Goal: Navigation & Orientation: Find specific page/section

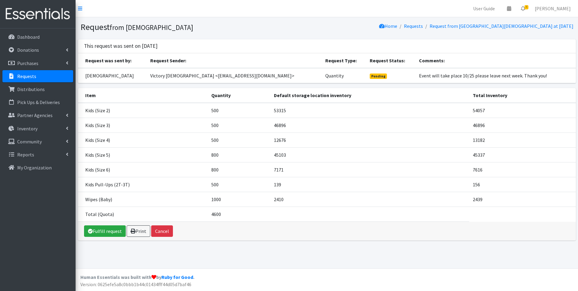
click at [32, 9] on img at bounding box center [37, 14] width 71 height 20
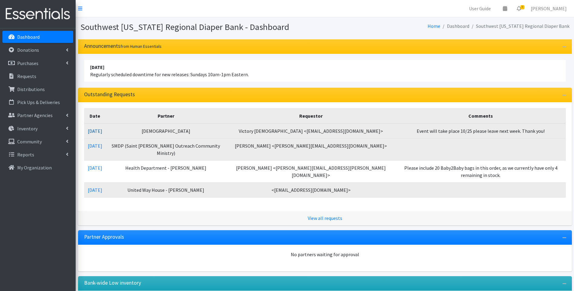
click at [98, 131] on link "10/14/2025" at bounding box center [95, 131] width 15 height 6
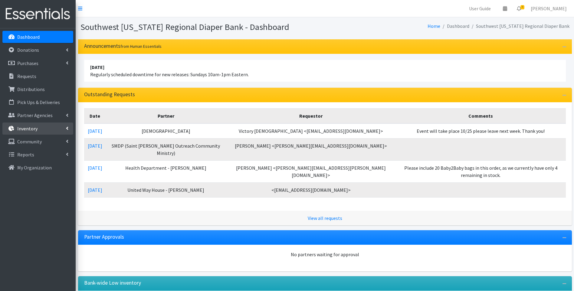
click at [41, 129] on link "Inventory" at bounding box center [37, 129] width 71 height 12
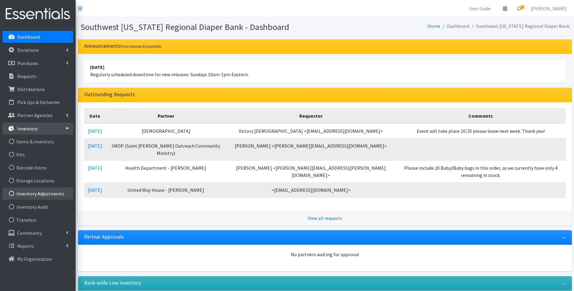
click at [43, 195] on link "Inventory Adjustments" at bounding box center [37, 194] width 71 height 12
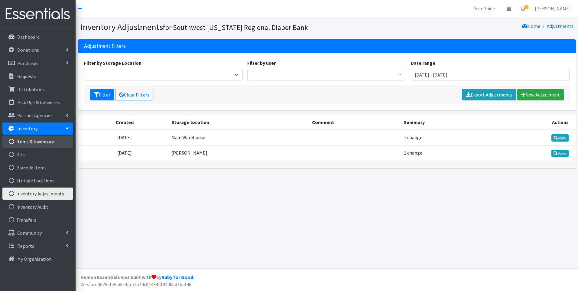
click at [39, 139] on link "Items & Inventory" at bounding box center [37, 142] width 71 height 12
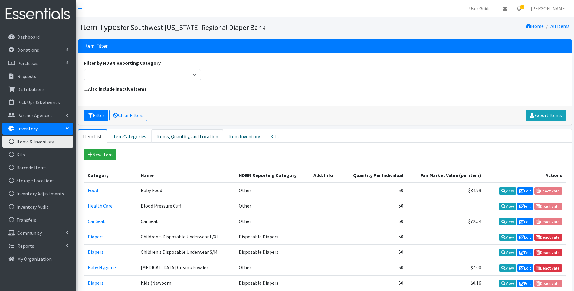
click at [180, 135] on link "Items, Quantity, and Location" at bounding box center [187, 135] width 72 height 13
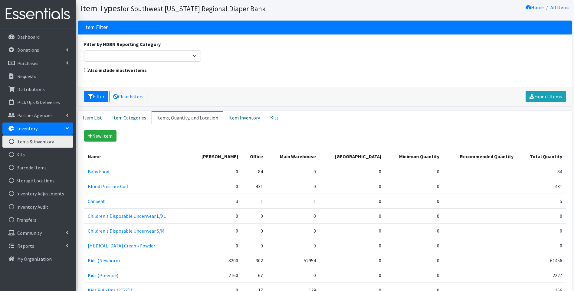
scroll to position [9, 0]
